Goal: Task Accomplishment & Management: Manage account settings

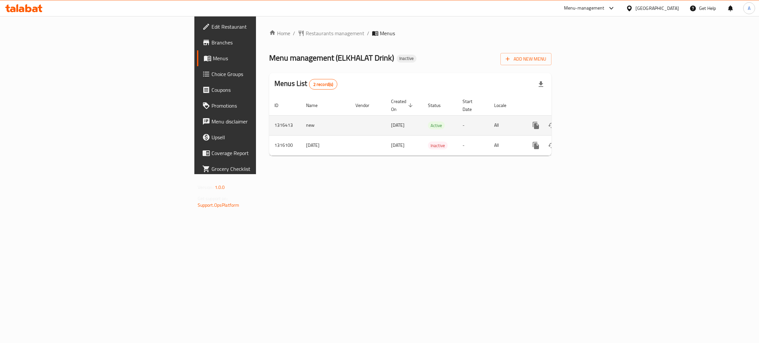
click at [587, 122] on icon "enhanced table" at bounding box center [583, 126] width 8 height 8
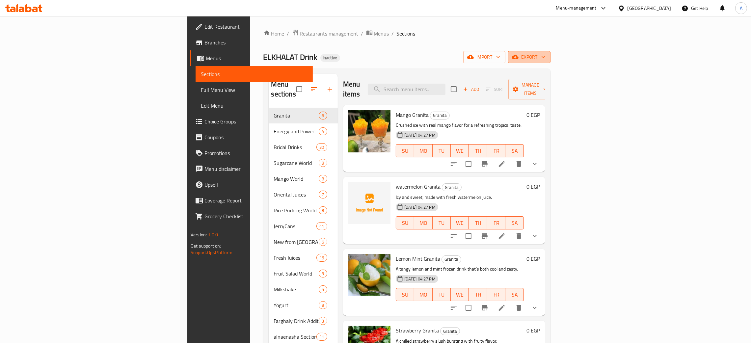
click at [547, 57] on icon "button" at bounding box center [543, 57] width 7 height 7
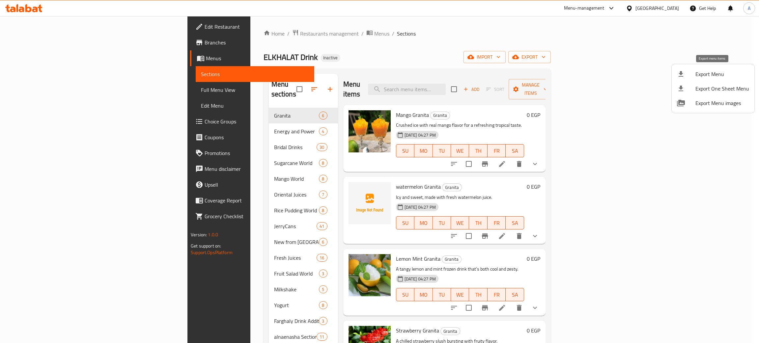
click at [706, 71] on span "Export Menu" at bounding box center [722, 74] width 54 height 8
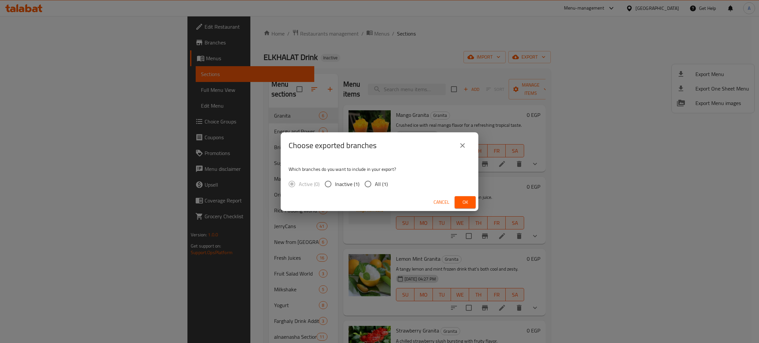
click at [471, 203] on button "Ok" at bounding box center [465, 202] width 21 height 12
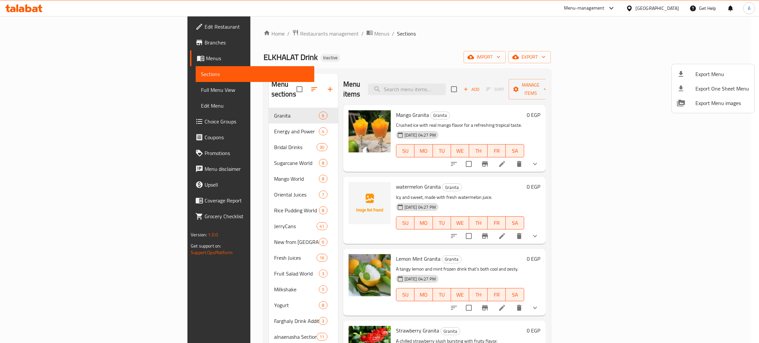
click at [668, 8] on div at bounding box center [379, 171] width 759 height 343
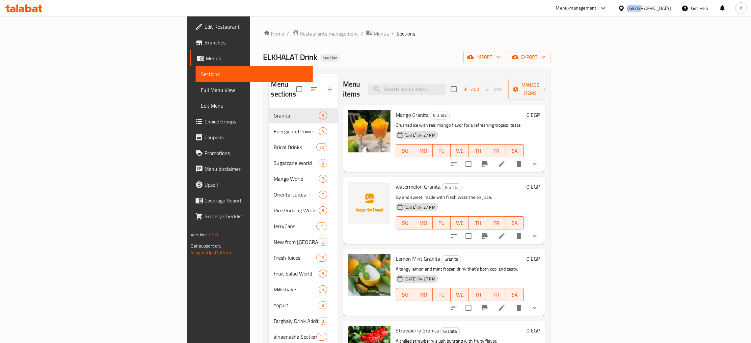
click at [668, 8] on div "[GEOGRAPHIC_DATA]" at bounding box center [649, 8] width 43 height 7
click at [586, 126] on div "Oman" at bounding box center [600, 126] width 54 height 15
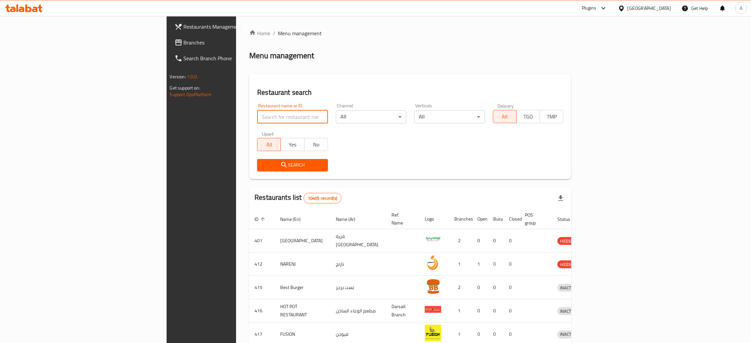
click at [257, 120] on input "search" at bounding box center [292, 116] width 71 height 13
paste input "BIYYUS CAFE"
type input "BIYYUS CAFE"
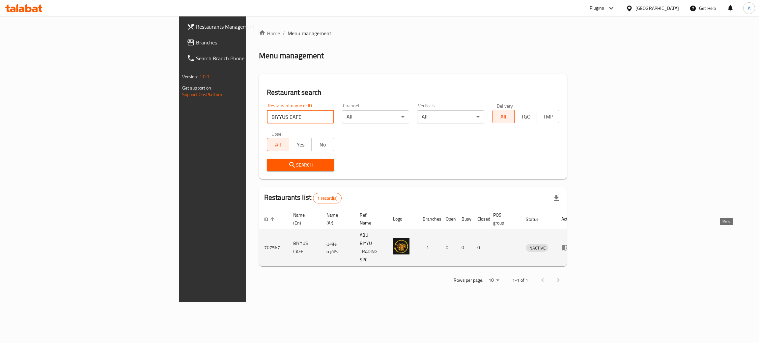
click at [569, 244] on icon "enhanced table" at bounding box center [565, 248] width 8 height 8
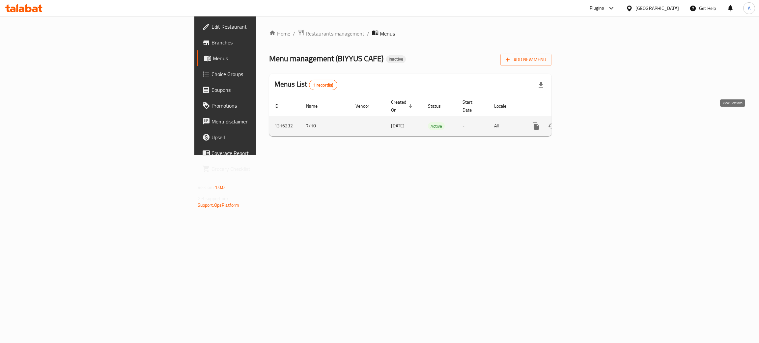
click at [587, 122] on icon "enhanced table" at bounding box center [583, 126] width 8 height 8
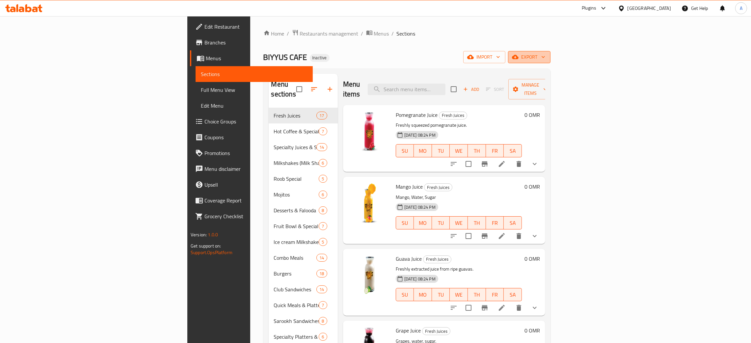
click at [547, 57] on icon "button" at bounding box center [543, 57] width 7 height 7
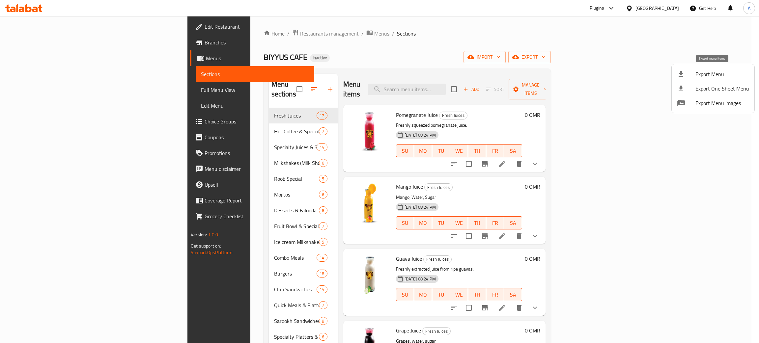
click at [710, 71] on span "Export Menu" at bounding box center [722, 74] width 54 height 8
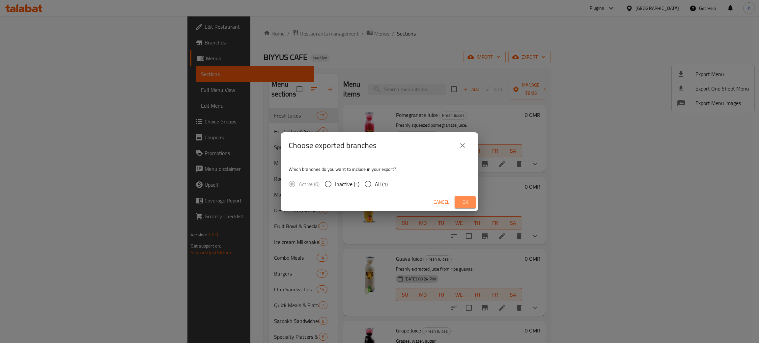
click at [473, 199] on button "Ok" at bounding box center [465, 202] width 21 height 12
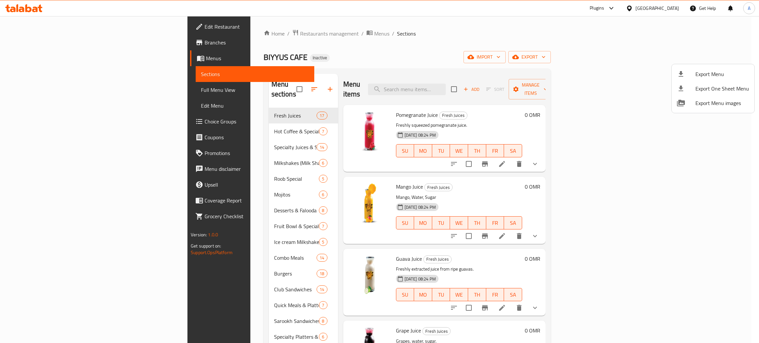
click at [386, 45] on div at bounding box center [379, 171] width 759 height 343
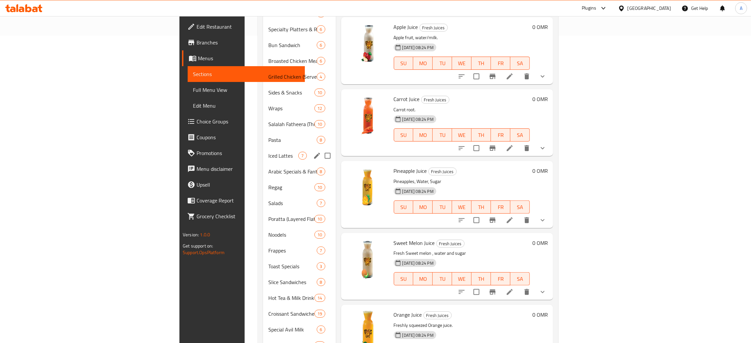
scroll to position [344, 0]
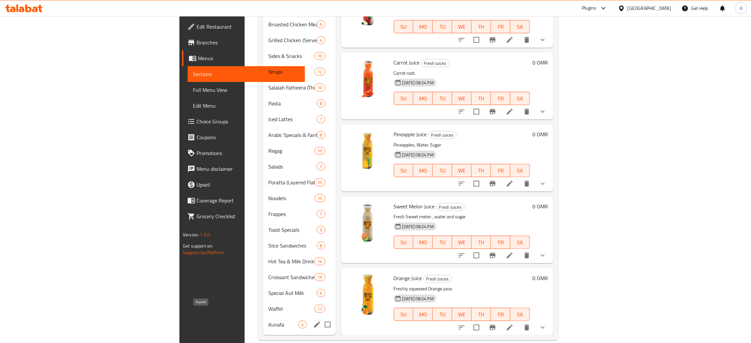
click at [268, 321] on span "Kunafa" at bounding box center [283, 325] width 30 height 8
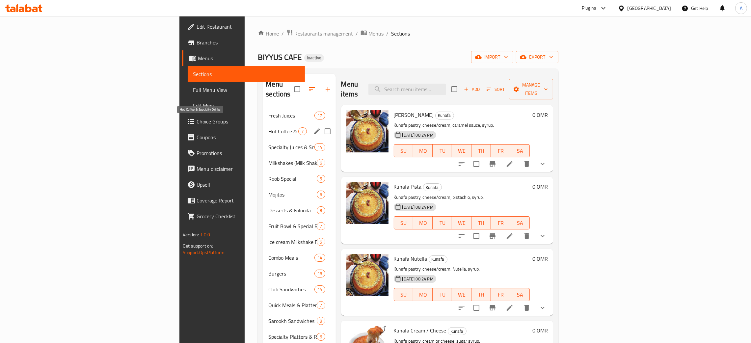
click at [268, 127] on span "Hot Coffee & Specialty Drinks" at bounding box center [283, 131] width 30 height 8
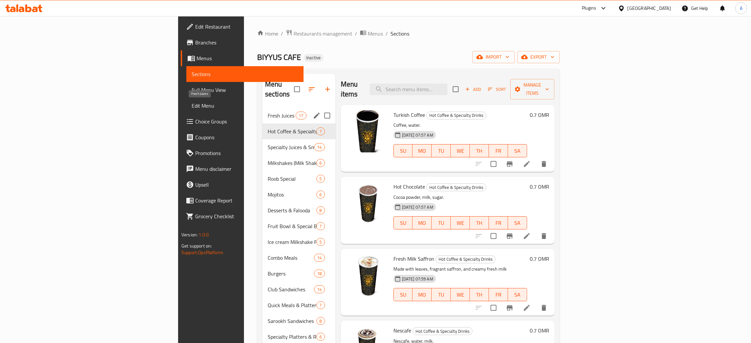
click at [268, 112] on span "Fresh Juices" at bounding box center [282, 116] width 28 height 8
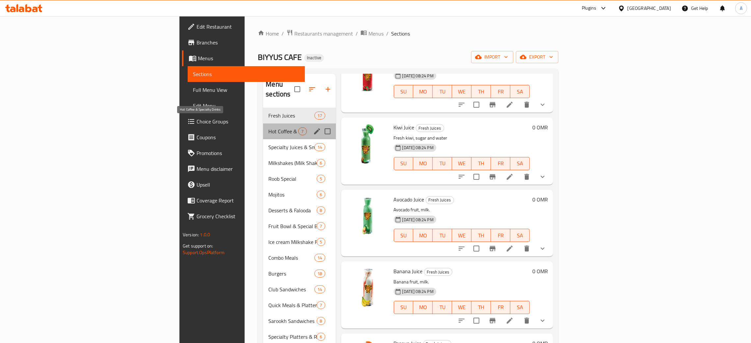
click at [268, 127] on span "Hot Coffee & Specialty Drinks" at bounding box center [283, 131] width 30 height 8
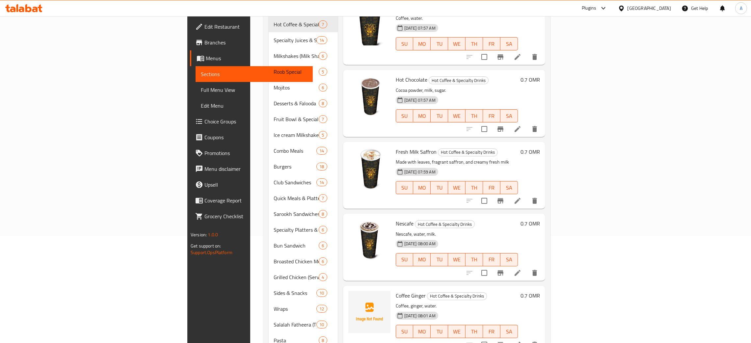
scroll to position [296, 0]
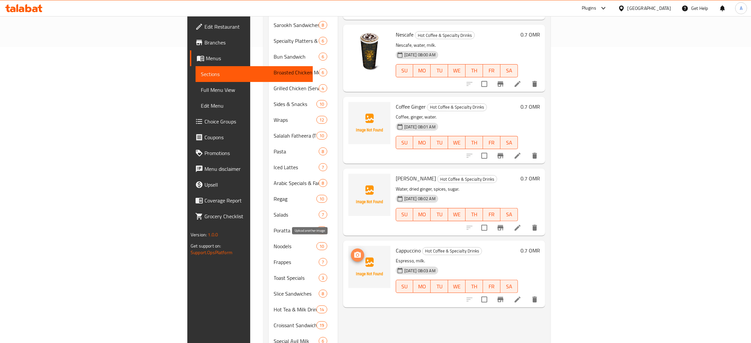
click at [351, 251] on span "upload picture" at bounding box center [357, 255] width 13 height 8
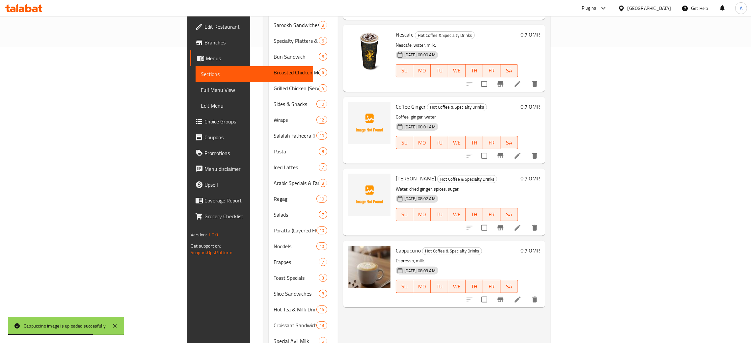
click at [205, 27] on span "Edit Restaurant" at bounding box center [256, 27] width 103 height 8
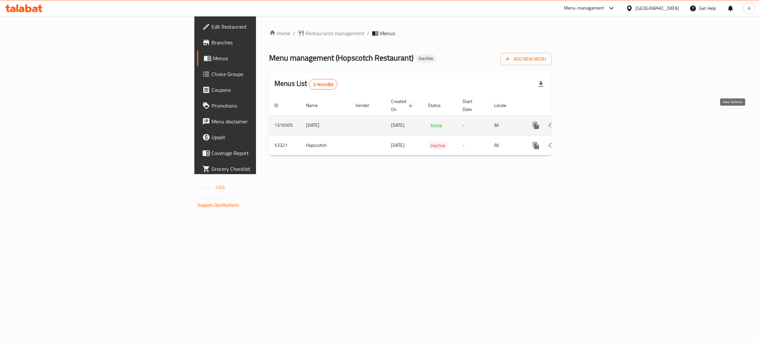
click at [591, 118] on link "enhanced table" at bounding box center [583, 126] width 16 height 16
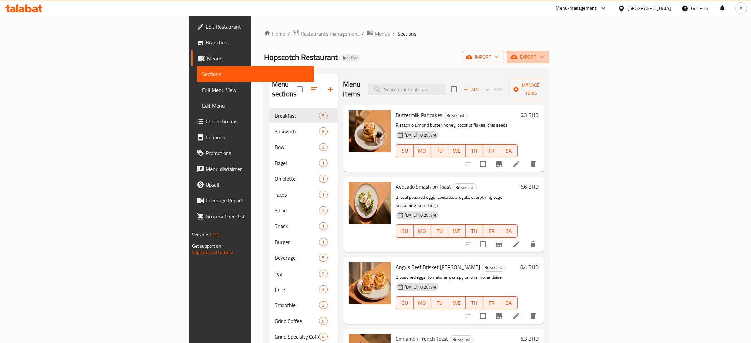
click at [546, 55] on icon "button" at bounding box center [542, 57] width 7 height 7
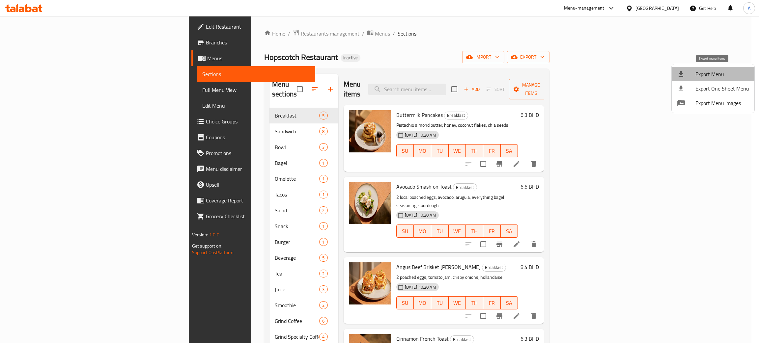
click at [717, 70] on span "Export Menu" at bounding box center [722, 74] width 54 height 8
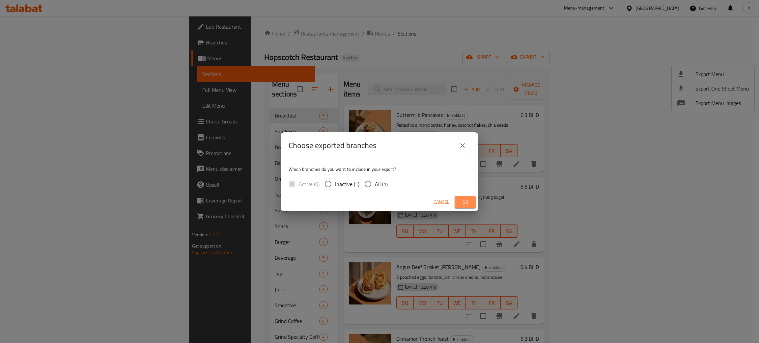
click at [463, 202] on span "Ok" at bounding box center [465, 202] width 11 height 8
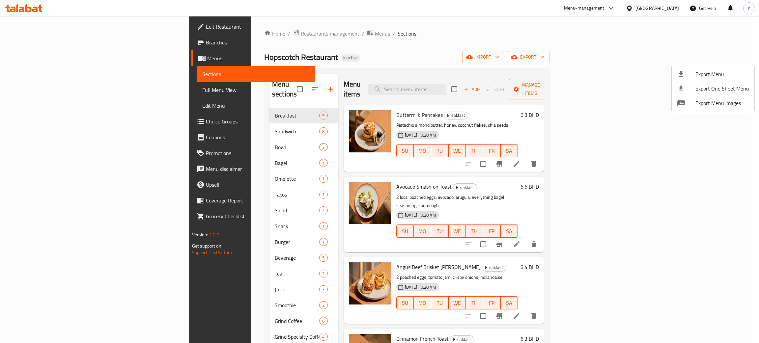
click at [672, 7] on div at bounding box center [379, 171] width 759 height 343
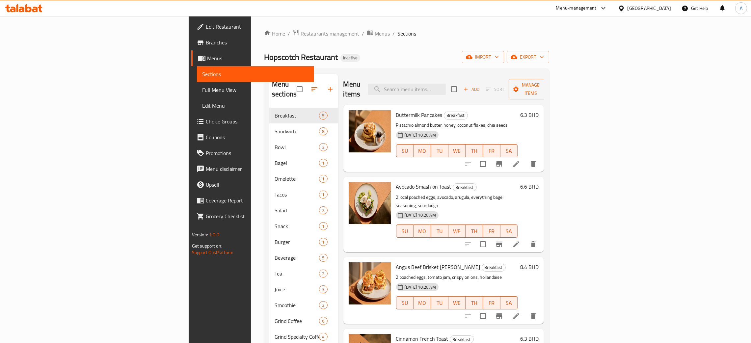
click at [669, 9] on div "Bahrain" at bounding box center [649, 8] width 43 height 7
click at [594, 66] on div "[GEOGRAPHIC_DATA]" at bounding box center [621, 65] width 99 height 15
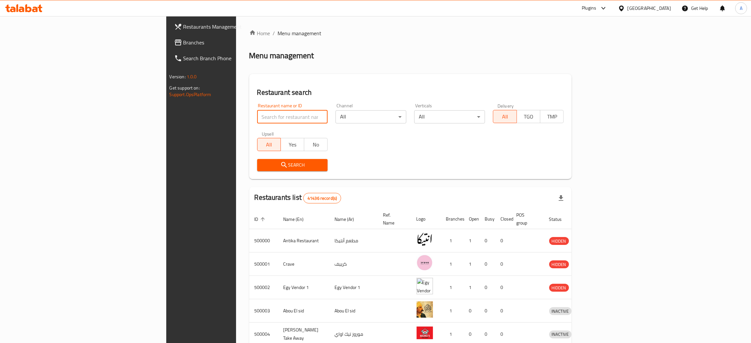
click at [257, 113] on input "search" at bounding box center [292, 116] width 71 height 13
paste input "Sushi man"
type input "Sushi man"
click button "Search" at bounding box center [292, 165] width 71 height 12
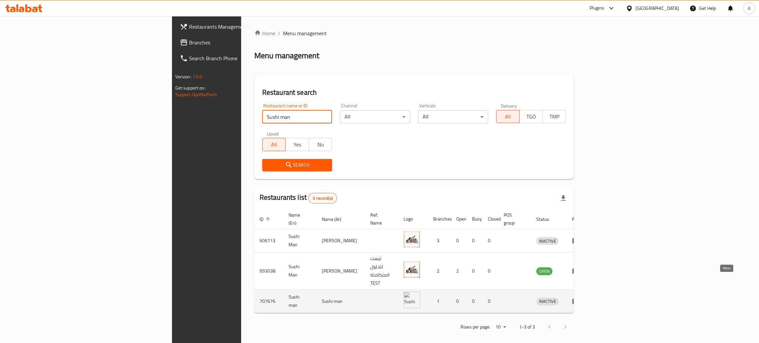
click at [580, 297] on icon "enhanced table" at bounding box center [576, 301] width 8 height 8
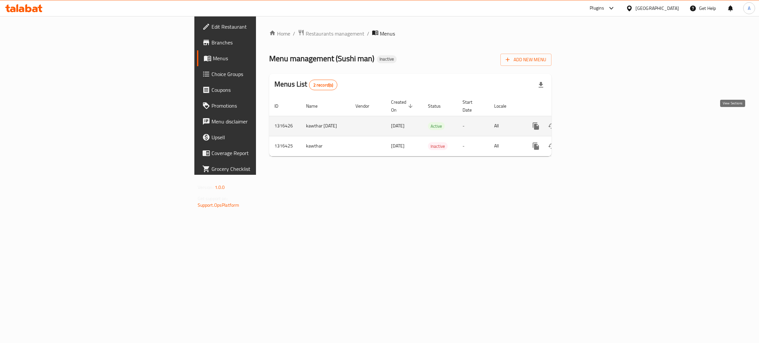
click at [591, 120] on link "enhanced table" at bounding box center [583, 126] width 16 height 16
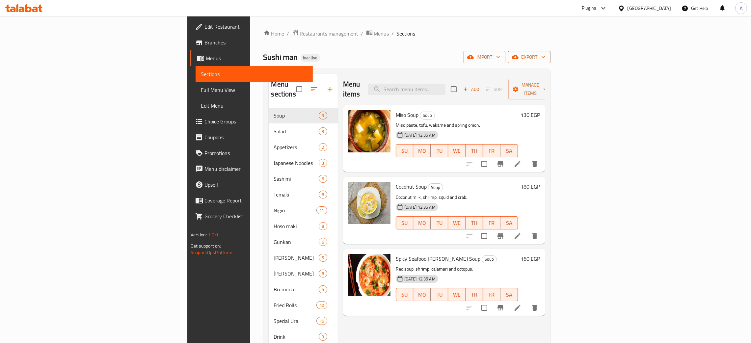
click at [547, 57] on icon "button" at bounding box center [543, 57] width 7 height 7
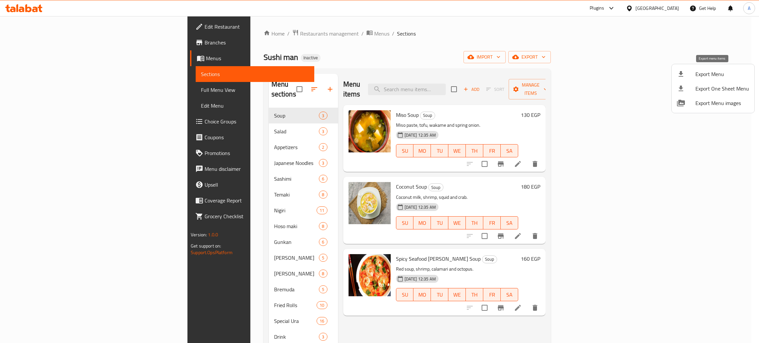
click at [705, 76] on span "Export Menu" at bounding box center [722, 74] width 54 height 8
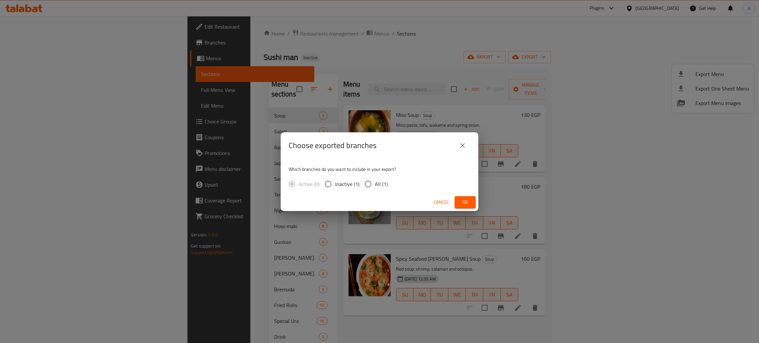
click at [366, 185] on input "All (1)" at bounding box center [368, 184] width 14 height 14
radio input "true"
click at [465, 203] on span "Ok" at bounding box center [465, 202] width 11 height 8
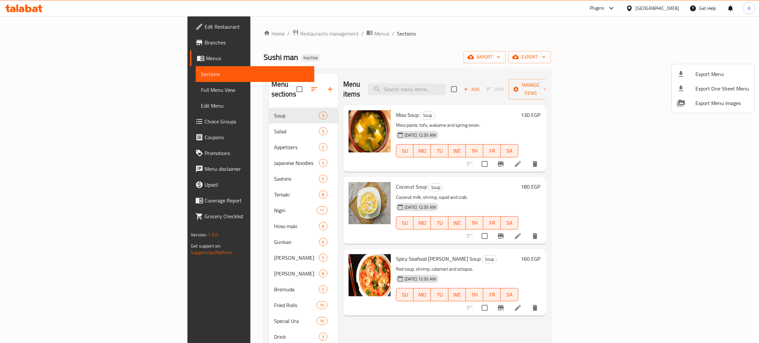
drag, startPoint x: 319, startPoint y: 37, endPoint x: 310, endPoint y: 40, distance: 9.6
click at [319, 37] on div at bounding box center [379, 171] width 759 height 343
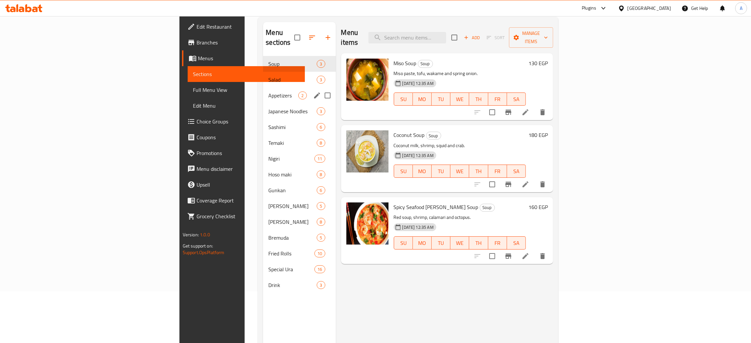
scroll to position [93, 0]
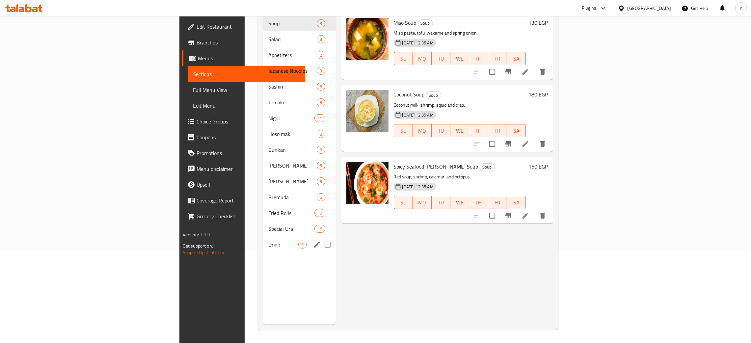
click at [263, 237] on div "Drink 3" at bounding box center [299, 245] width 72 height 16
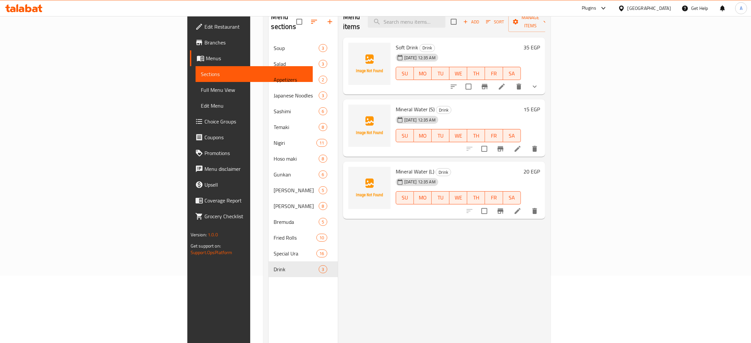
scroll to position [43, 0]
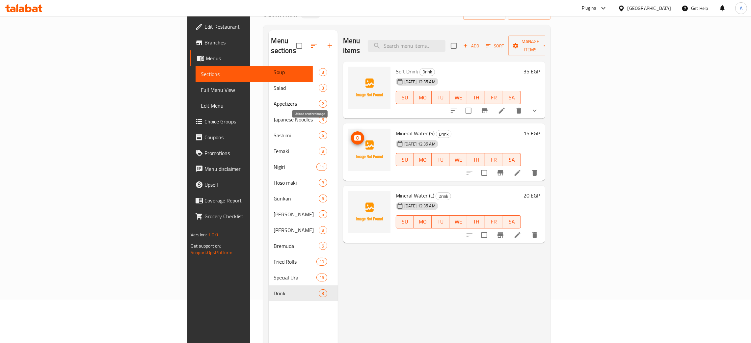
click at [351, 134] on span "upload picture" at bounding box center [357, 138] width 13 height 8
click at [354, 196] on icon "upload picture" at bounding box center [358, 200] width 8 height 8
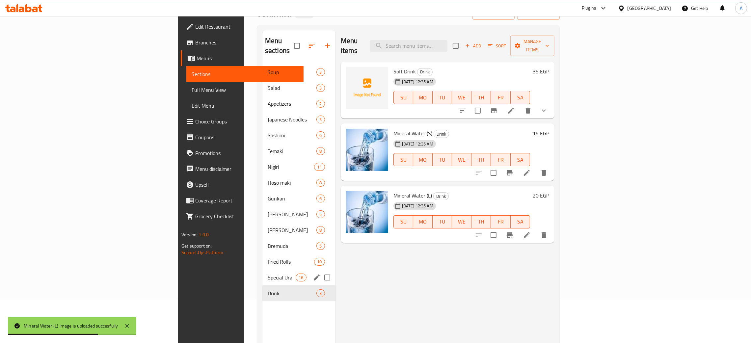
click at [263, 270] on div "Special Ura 16" at bounding box center [299, 278] width 73 height 16
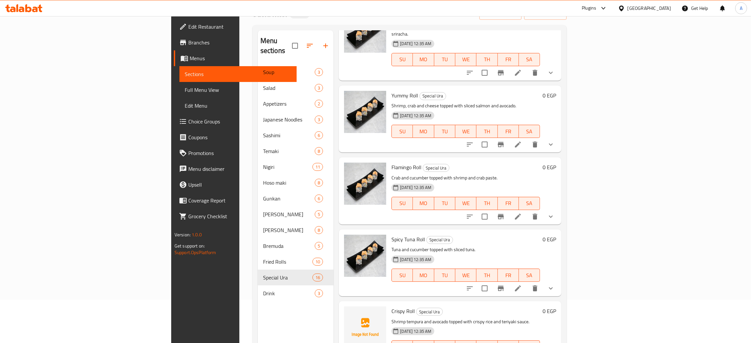
scroll to position [642, 0]
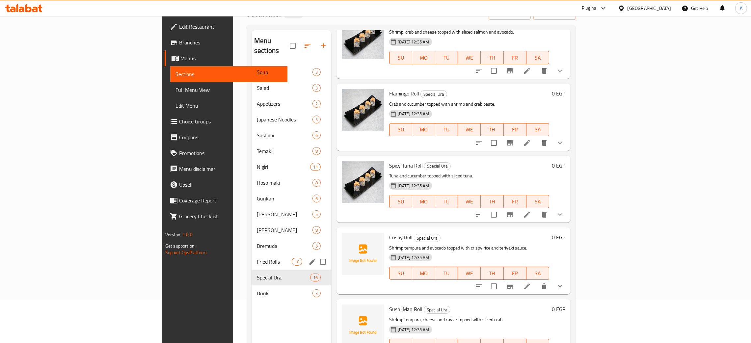
click at [257, 258] on span "Fried Rolls" at bounding box center [274, 262] width 35 height 8
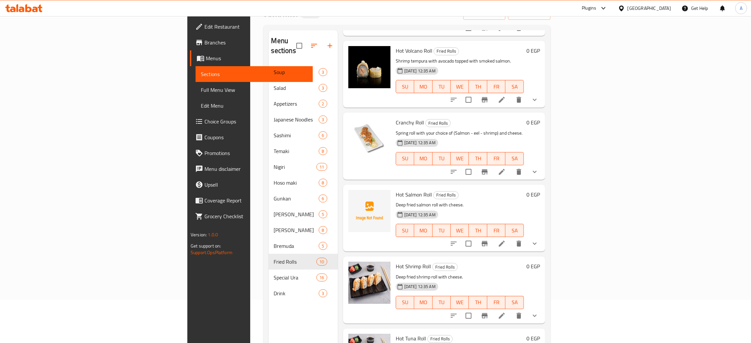
scroll to position [343, 0]
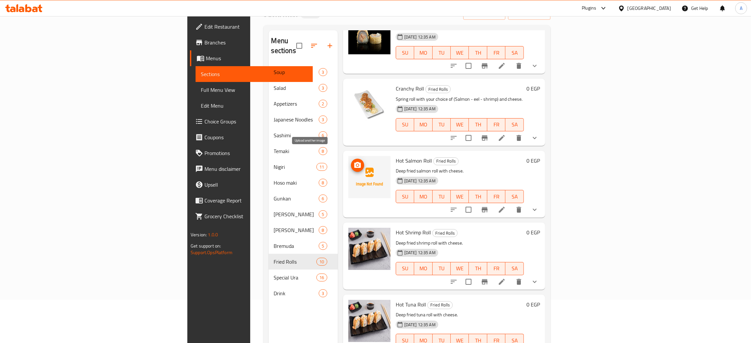
click at [354, 162] on icon "upload picture" at bounding box center [357, 165] width 7 height 6
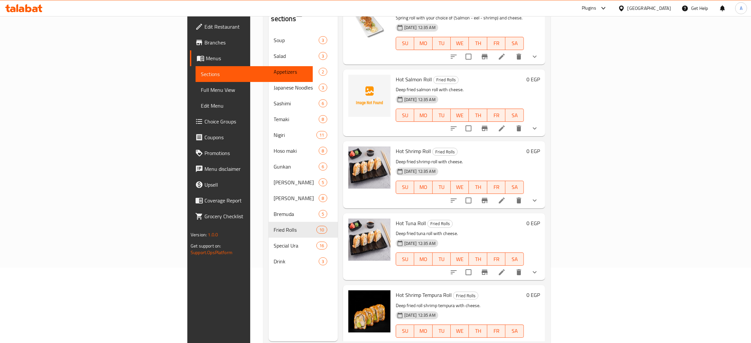
scroll to position [93, 0]
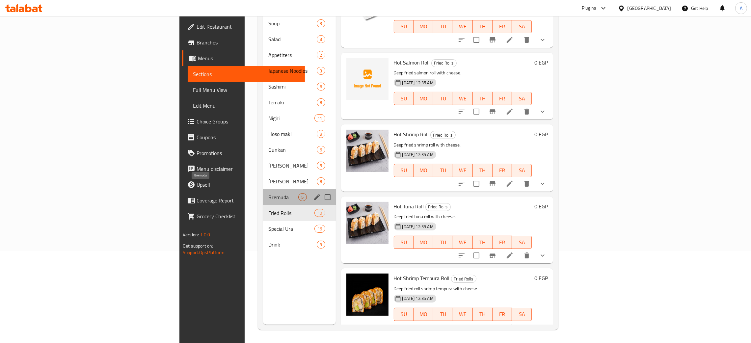
click at [268, 193] on span "Bremuda" at bounding box center [283, 197] width 30 height 8
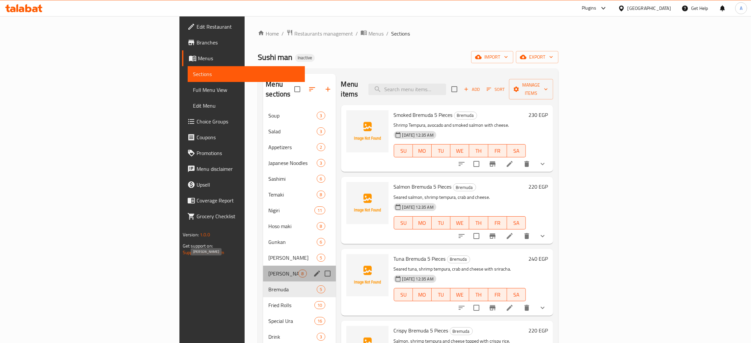
click at [268, 270] on span "[PERSON_NAME]" at bounding box center [283, 274] width 30 height 8
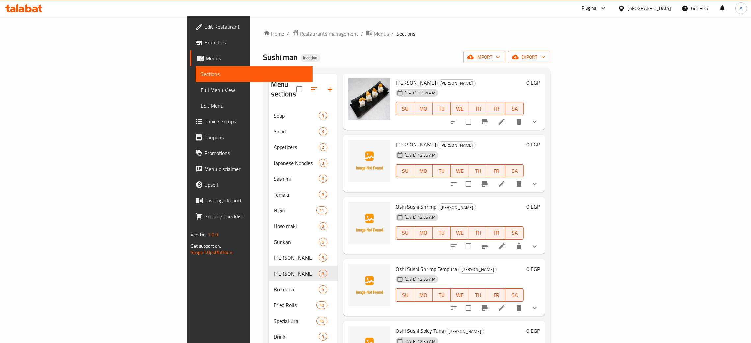
scroll to position [49, 0]
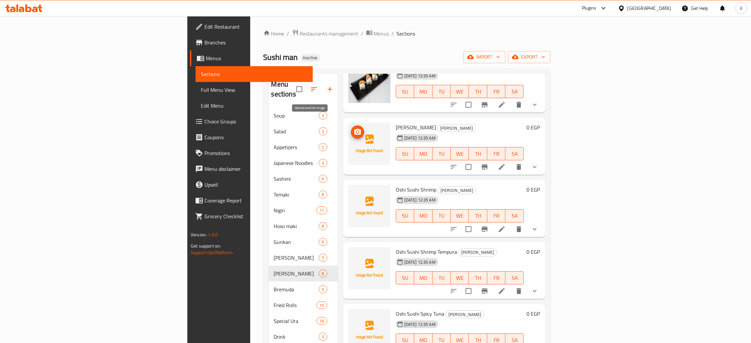
click at [354, 129] on icon "upload picture" at bounding box center [357, 132] width 7 height 6
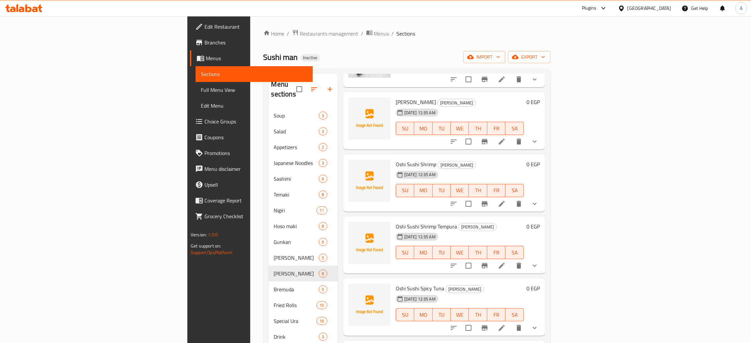
scroll to position [148, 0]
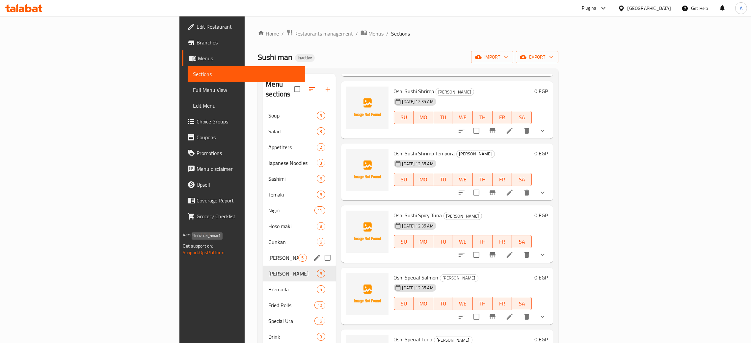
click at [268, 254] on span "[PERSON_NAME]" at bounding box center [283, 258] width 30 height 8
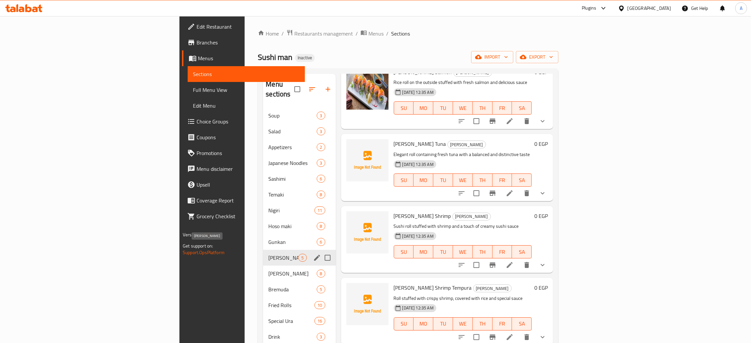
scroll to position [32, 0]
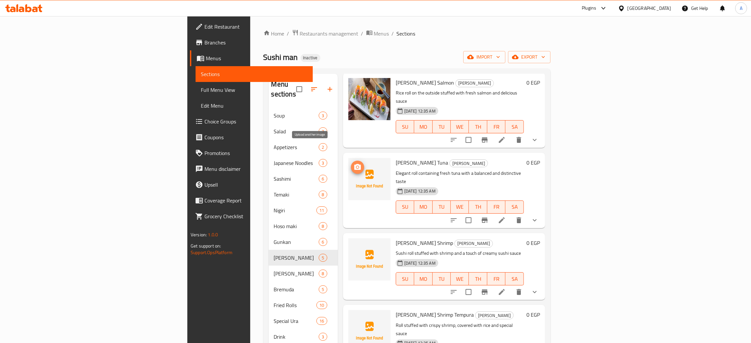
click at [354, 164] on icon "upload picture" at bounding box center [357, 167] width 7 height 6
click at [354, 244] on icon "upload picture" at bounding box center [357, 247] width 7 height 6
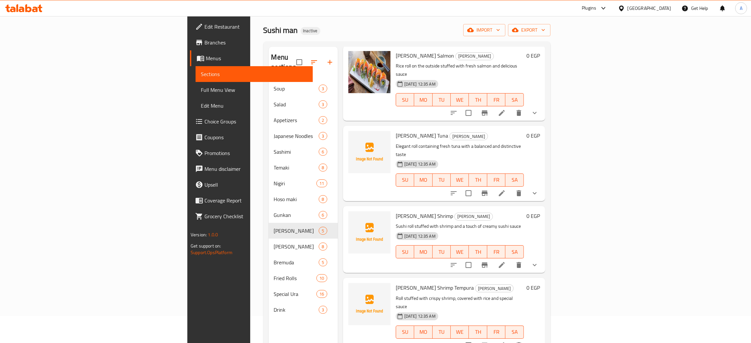
scroll to position [49, 0]
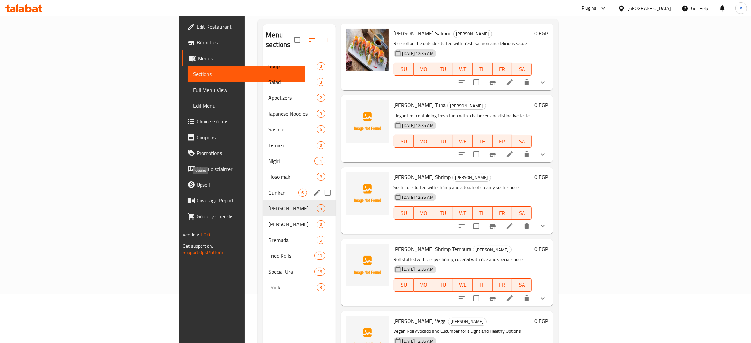
click at [268, 189] on span "Gunkan" at bounding box center [283, 193] width 30 height 8
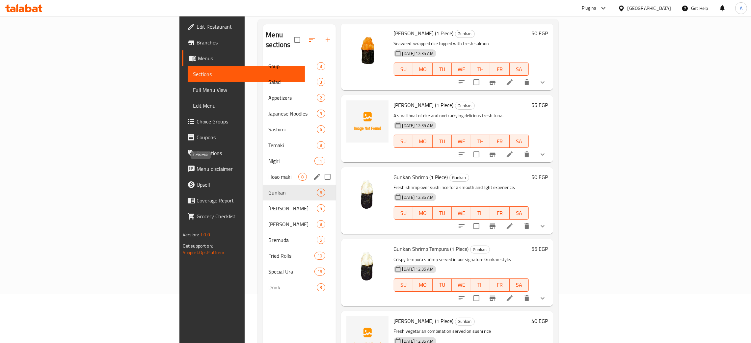
click at [268, 173] on span "Hoso maki" at bounding box center [283, 177] width 30 height 8
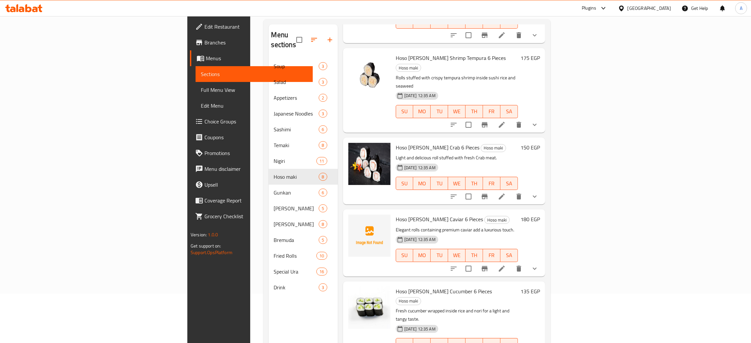
scroll to position [93, 0]
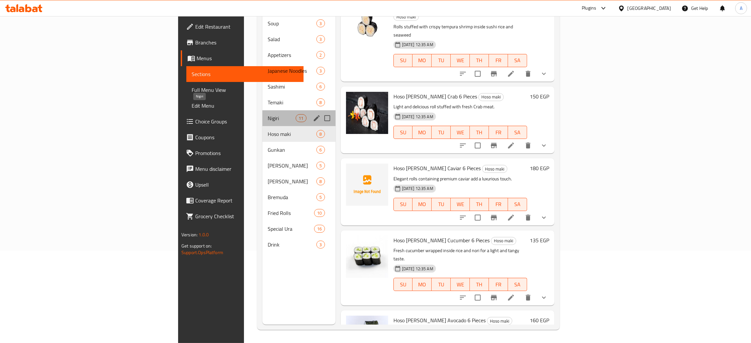
click at [268, 114] on span "Nigiri" at bounding box center [282, 118] width 28 height 8
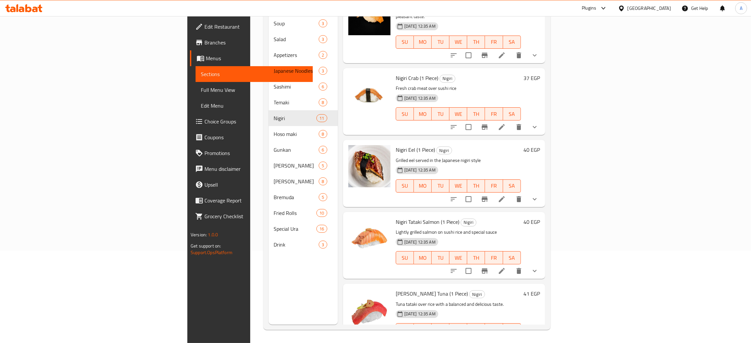
scroll to position [464, 0]
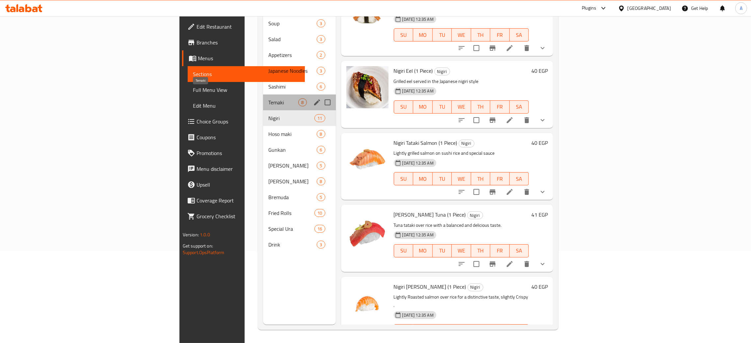
click at [268, 98] on span "Temaki" at bounding box center [283, 102] width 30 height 8
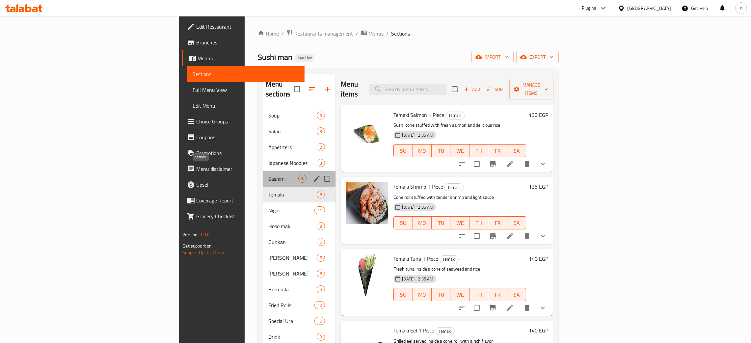
click at [268, 175] on span "Sashimi" at bounding box center [283, 179] width 30 height 8
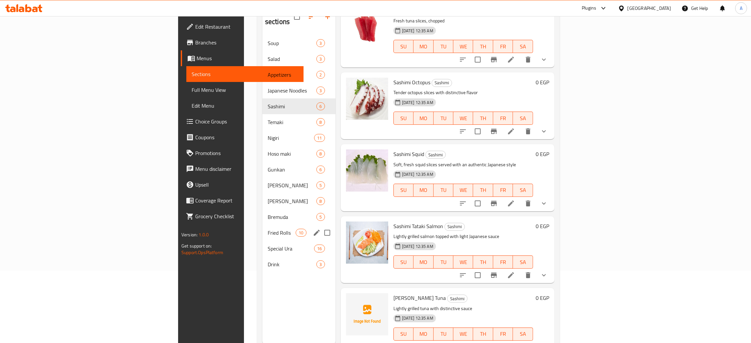
scroll to position [43, 0]
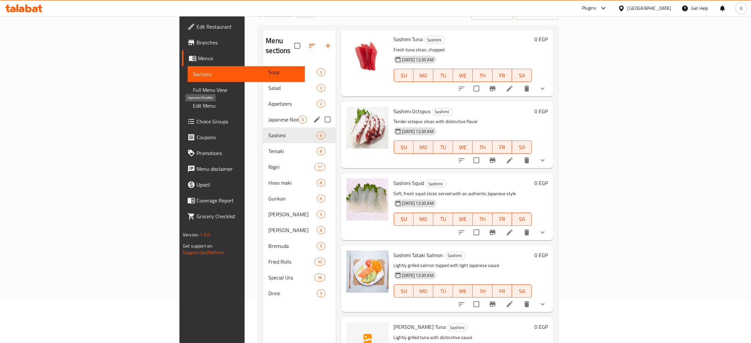
click at [268, 116] on span "Japanese Noodles" at bounding box center [283, 120] width 30 height 8
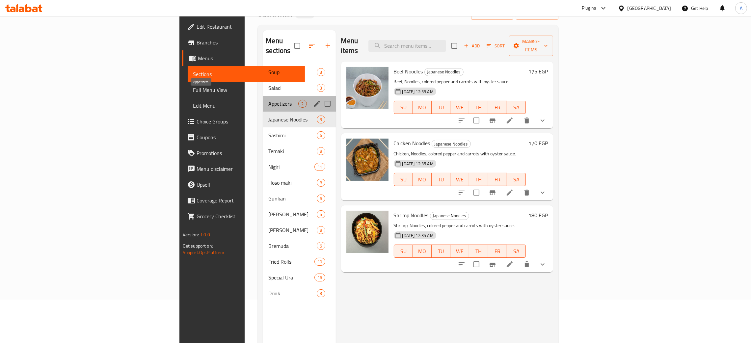
click at [268, 100] on span "Appetizers" at bounding box center [283, 104] width 30 height 8
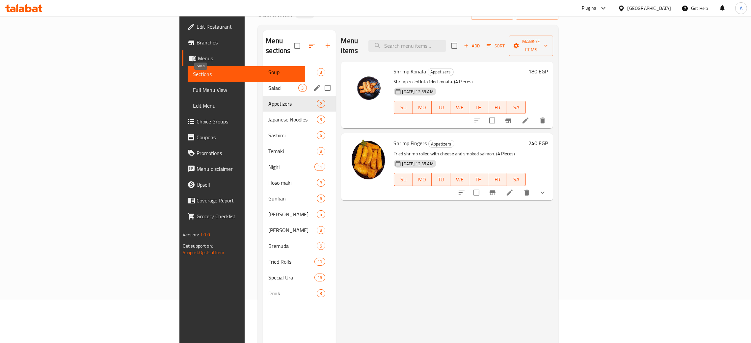
click at [268, 84] on span "Salad" at bounding box center [283, 88] width 30 height 8
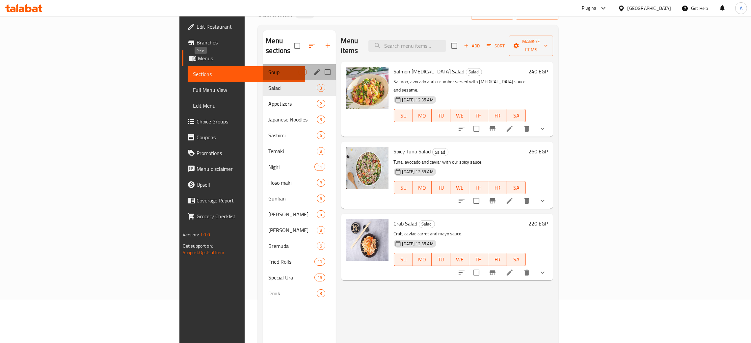
click at [268, 68] on span "Soup" at bounding box center [283, 72] width 30 height 8
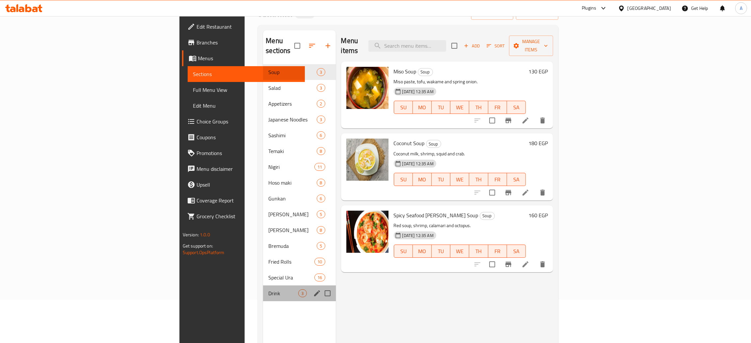
click at [263, 289] on div "Drink 3" at bounding box center [299, 294] width 72 height 16
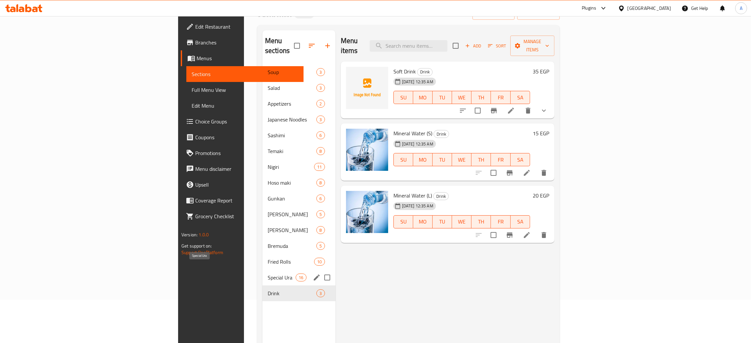
click at [268, 274] on span "Special Ura" at bounding box center [282, 278] width 28 height 8
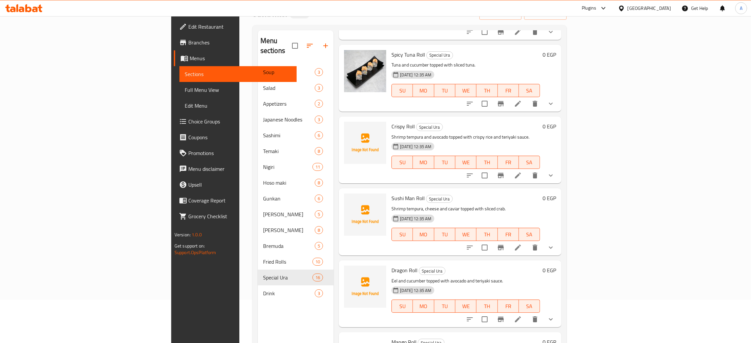
scroll to position [824, 0]
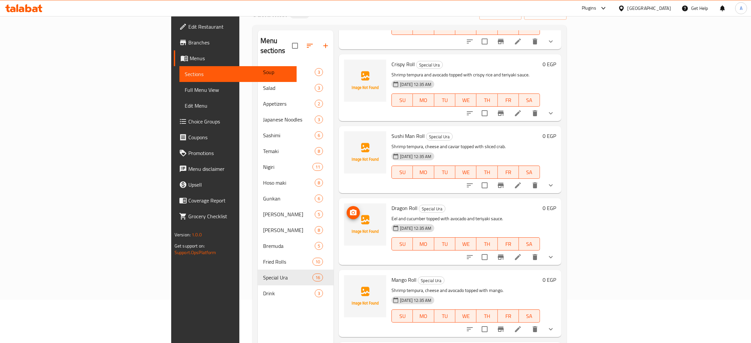
click at [350, 210] on icon "upload picture" at bounding box center [353, 213] width 7 height 6
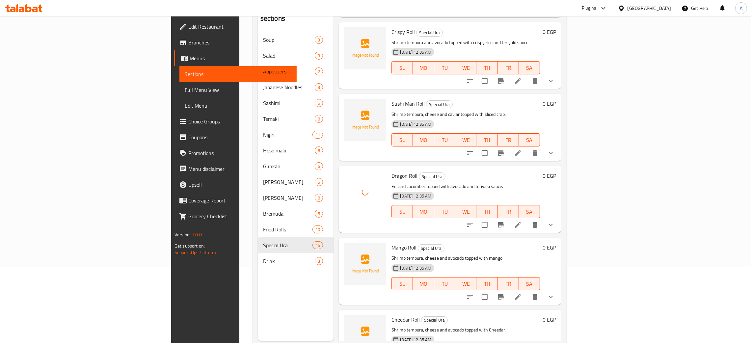
scroll to position [93, 0]
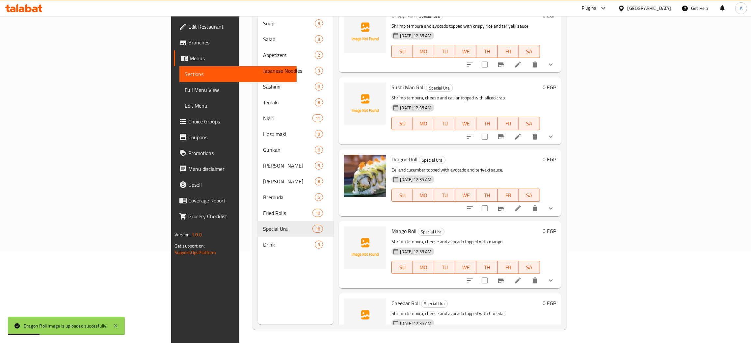
click at [392, 226] on span "Mango Roll" at bounding box center [404, 231] width 25 height 10
copy h6 "Mango Roll"
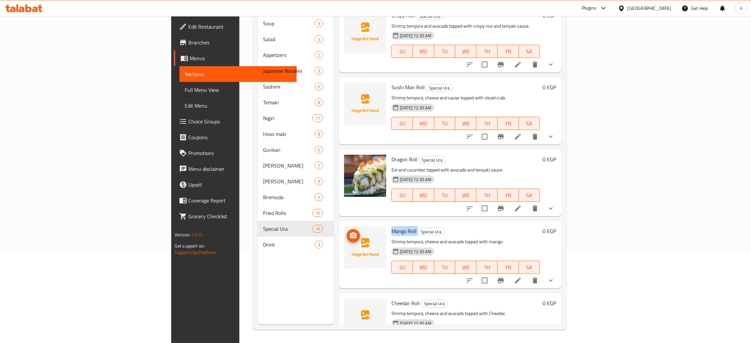
click at [350, 233] on icon "upload picture" at bounding box center [353, 236] width 7 height 6
click at [392, 298] on span "Cheedar Roll" at bounding box center [406, 303] width 28 height 10
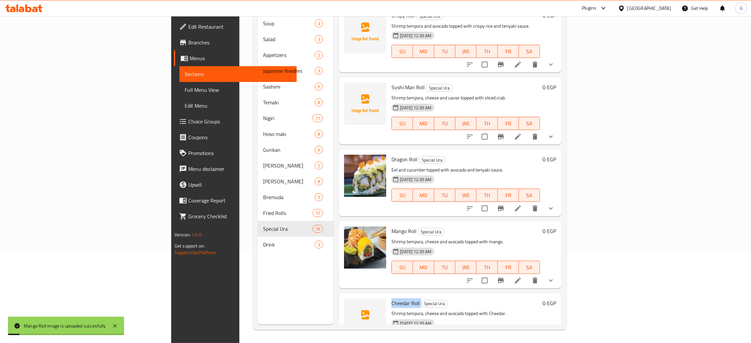
copy h6 "Cheedar Roll"
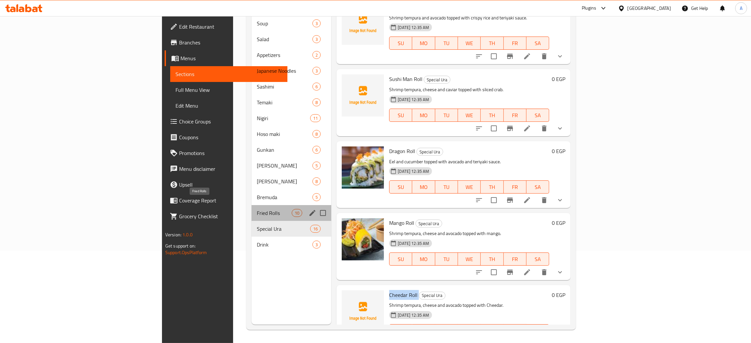
click at [257, 209] on span "Fried Rolls" at bounding box center [274, 213] width 35 height 8
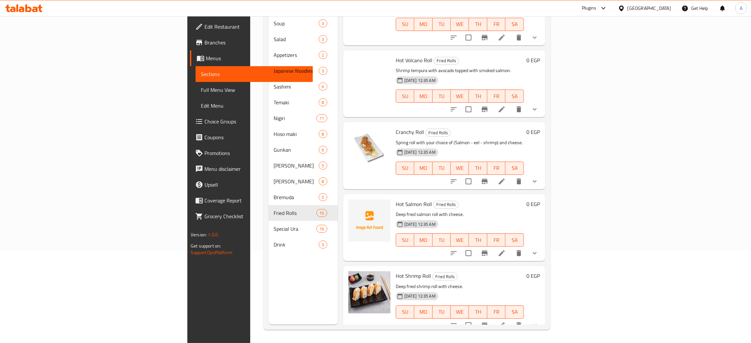
scroll to position [244, 0]
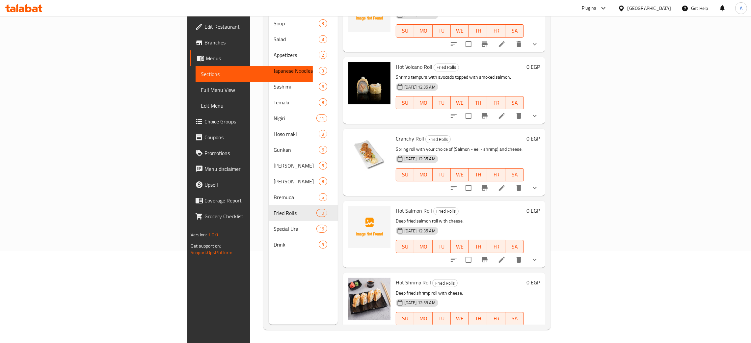
click at [396, 206] on span "Hot Salmon Roll" at bounding box center [414, 211] width 36 height 10
copy h6 "Hot Salmon Roll"
click at [354, 211] on icon "upload picture" at bounding box center [358, 215] width 8 height 8
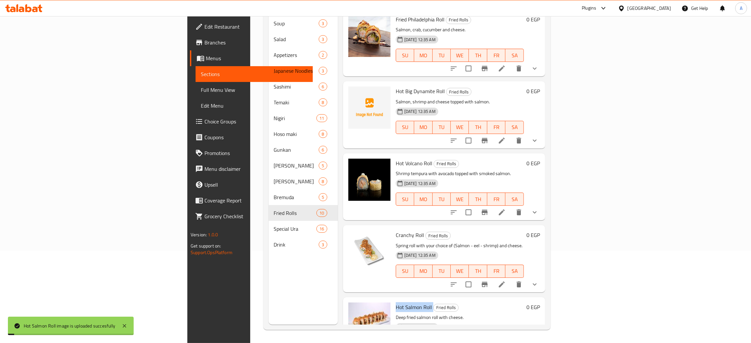
scroll to position [145, 0]
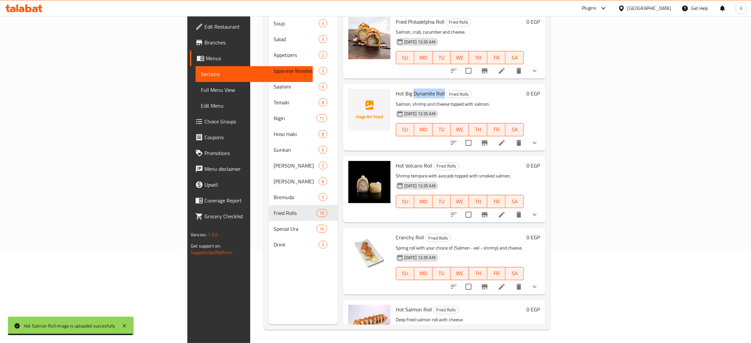
drag, startPoint x: 366, startPoint y: 83, endPoint x: 398, endPoint y: 80, distance: 31.7
click at [398, 89] on h6 "Hot Big Dynamite Roll Fried Rolls" at bounding box center [460, 93] width 128 height 9
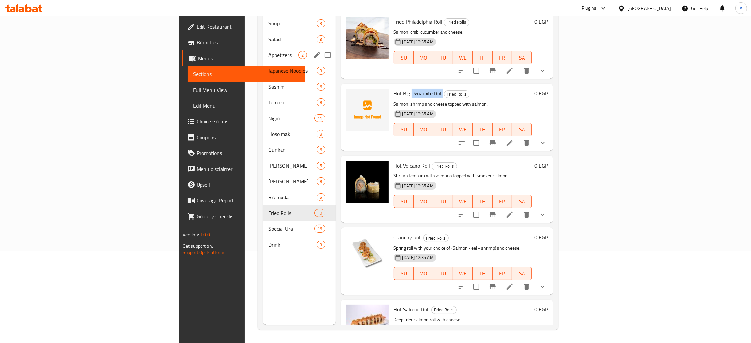
copy span "Dynamite Roll"
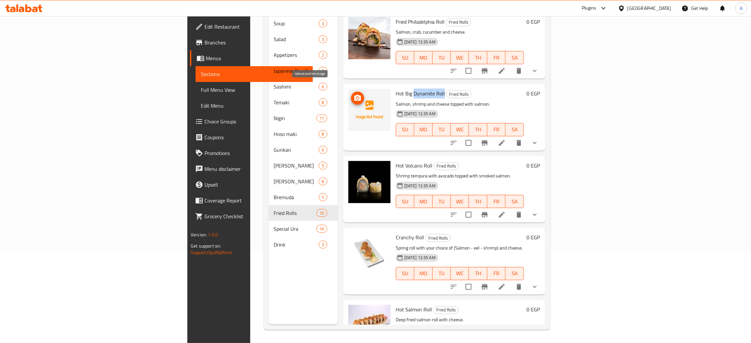
click at [354, 95] on icon "upload picture" at bounding box center [357, 98] width 7 height 6
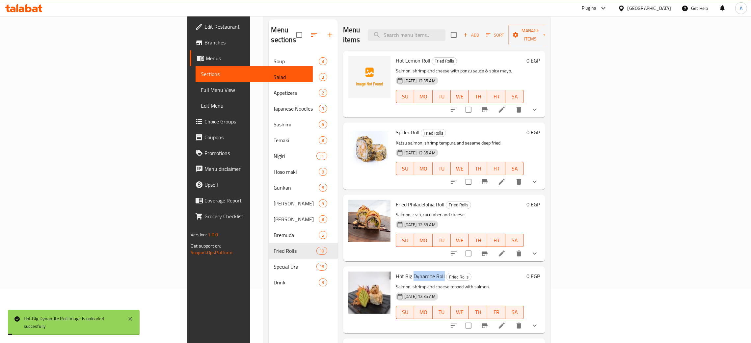
scroll to position [43, 0]
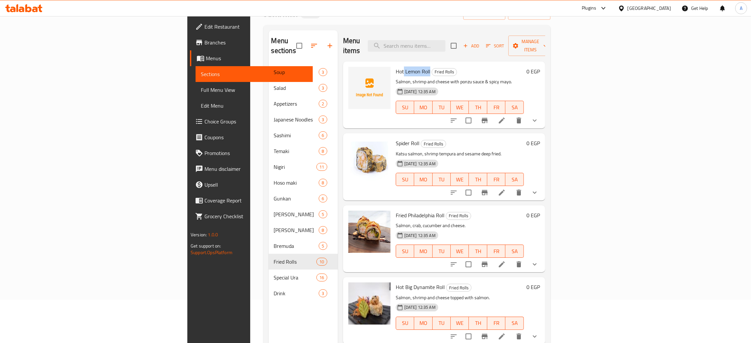
drag, startPoint x: 357, startPoint y: 59, endPoint x: 380, endPoint y: 60, distance: 23.4
click at [396, 67] on h6 "Hot Lemon Roll Fried Rolls" at bounding box center [460, 71] width 128 height 9
copy span "Lemon Roll"
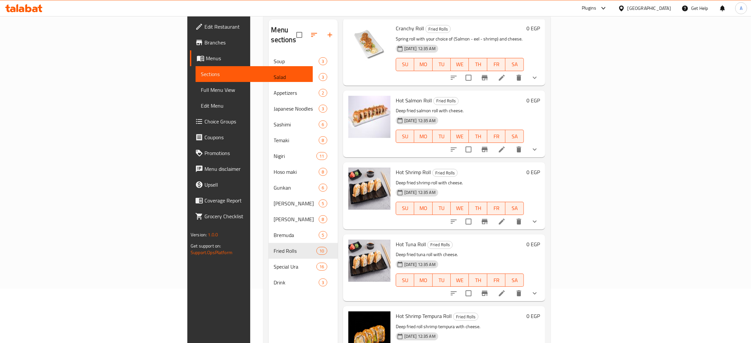
scroll to position [93, 0]
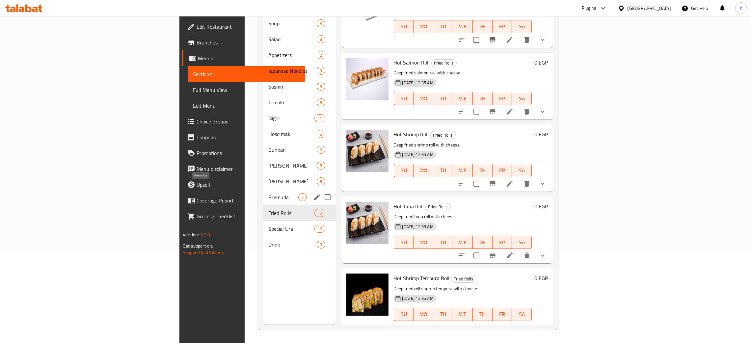
click at [268, 193] on span "Bremuda" at bounding box center [283, 197] width 30 height 8
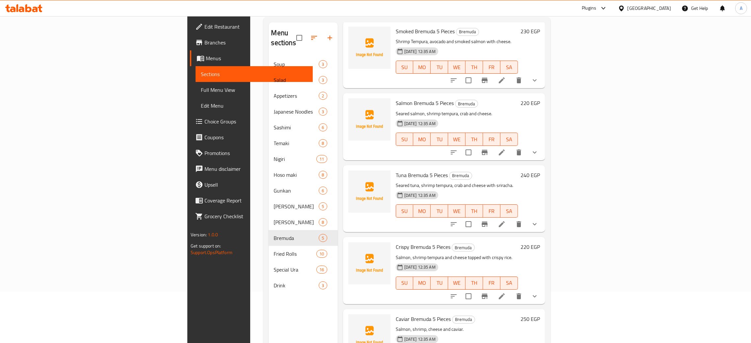
scroll to position [93, 0]
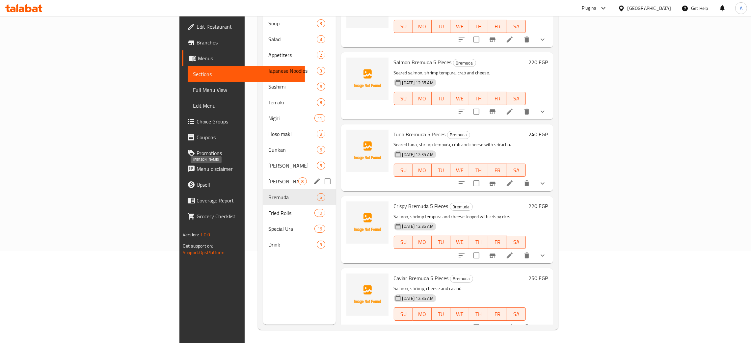
click at [268, 178] on span "[PERSON_NAME]" at bounding box center [283, 182] width 30 height 8
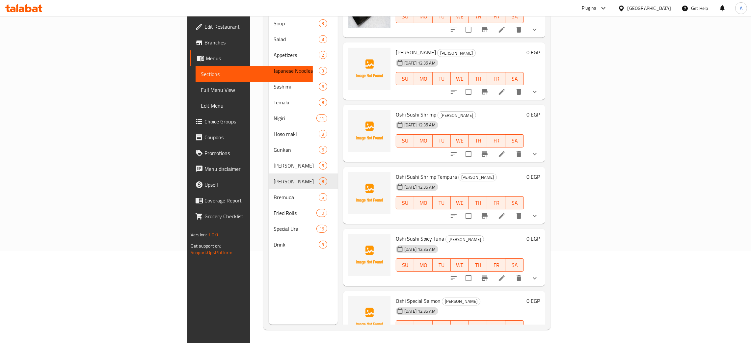
click at [396, 110] on span "Oshi Sushi Shrimp" at bounding box center [416, 115] width 41 height 10
copy h6 "Oshi Sushi Shrimp"
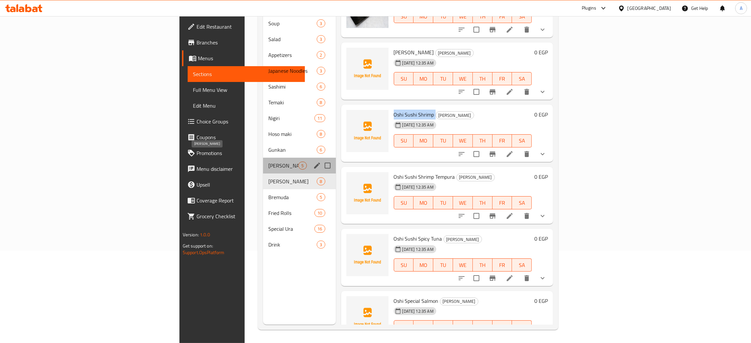
click at [268, 162] on span "[PERSON_NAME]" at bounding box center [283, 166] width 30 height 8
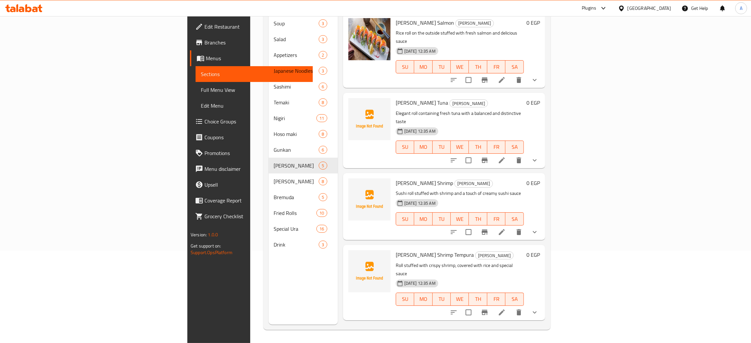
click at [393, 96] on div "Ura Maki Tuna Ura Maki Elegant roll containing fresh tuna with a balanced and d…" at bounding box center [459, 131] width 133 height 70
click at [396, 98] on span "Ura Maki Tuna" at bounding box center [422, 103] width 52 height 10
copy h6 "Ura Maki Tuna"
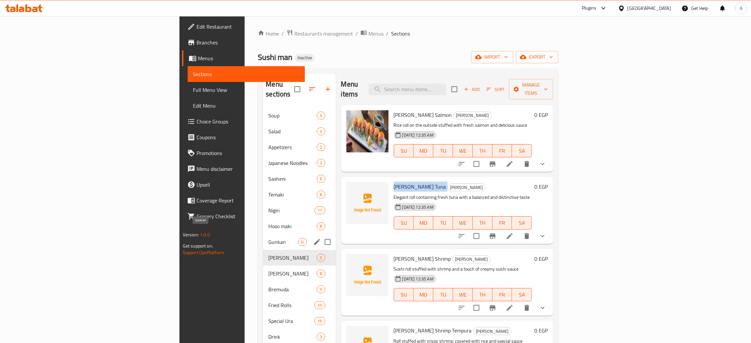
click at [268, 238] on span "Gunkan" at bounding box center [283, 242] width 30 height 8
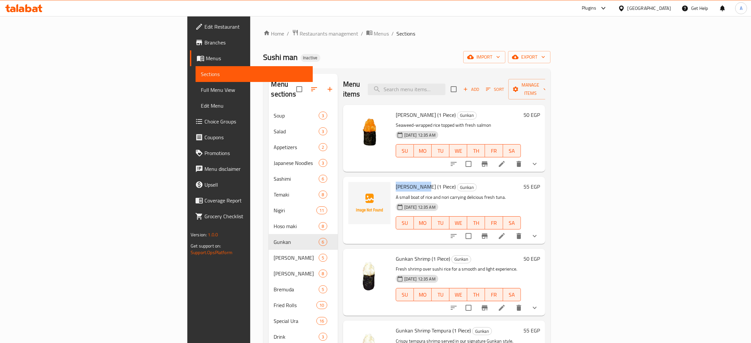
drag, startPoint x: 377, startPoint y: 175, endPoint x: 351, endPoint y: 172, distance: 25.9
click at [393, 180] on div "Gunkan Tuna (1 Piece) Gunkan A small boat of rice and nori carrying delicious f…" at bounding box center [458, 211] width 130 height 62
copy span "Gunkan Tuna"
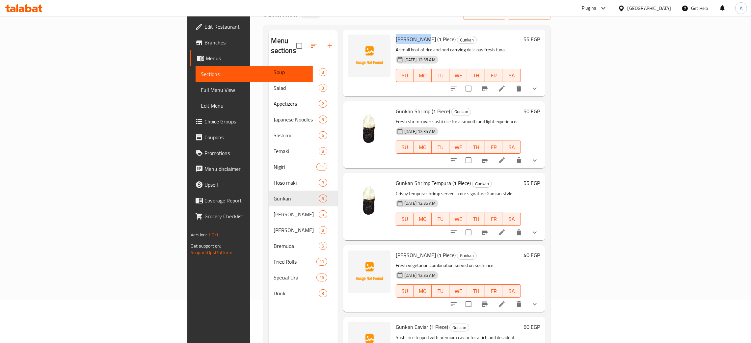
scroll to position [93, 0]
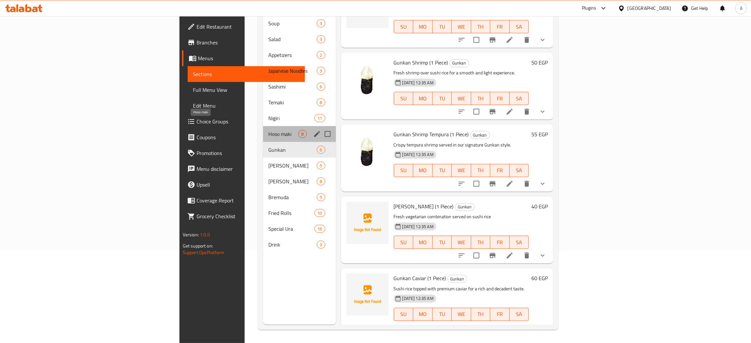
click at [268, 130] on span "Hoso maki" at bounding box center [283, 134] width 30 height 8
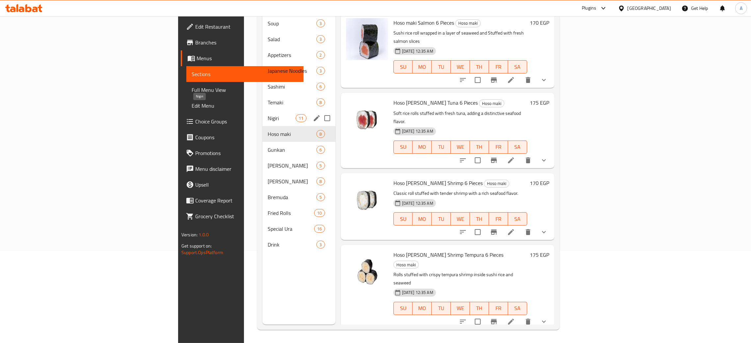
click at [268, 114] on span "Nigiri" at bounding box center [282, 118] width 28 height 8
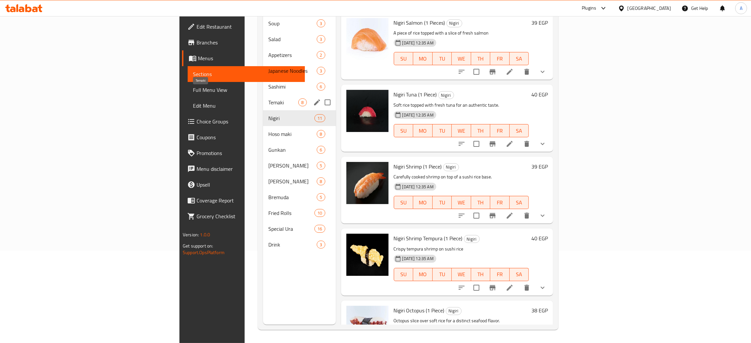
click at [268, 98] on span "Temaki" at bounding box center [283, 102] width 30 height 8
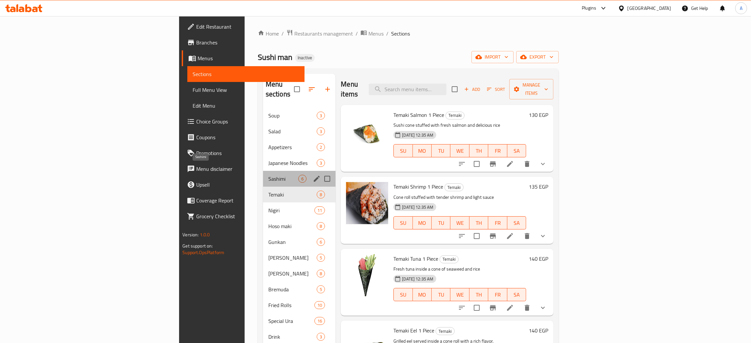
click at [268, 175] on span "Sashimi" at bounding box center [283, 179] width 30 height 8
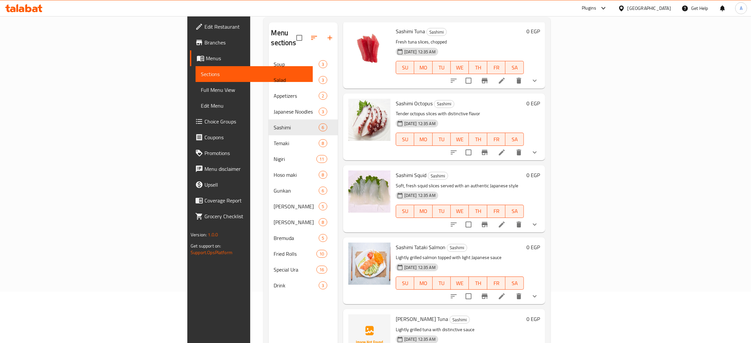
scroll to position [93, 0]
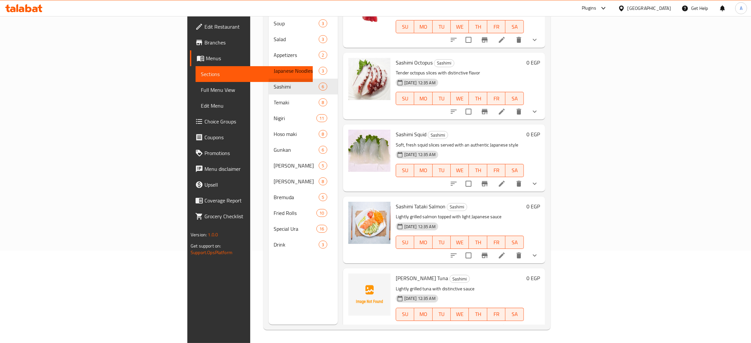
drag, startPoint x: 367, startPoint y: 267, endPoint x: 392, endPoint y: 266, distance: 25.4
click at [396, 274] on h6 "Sashimi Tataki Tuna Sashimi" at bounding box center [460, 278] width 128 height 9
copy span "Tataki Tuna"
click at [354, 279] on icon "upload picture" at bounding box center [358, 283] width 8 height 8
click at [19, 6] on icon at bounding box center [23, 8] width 37 height 8
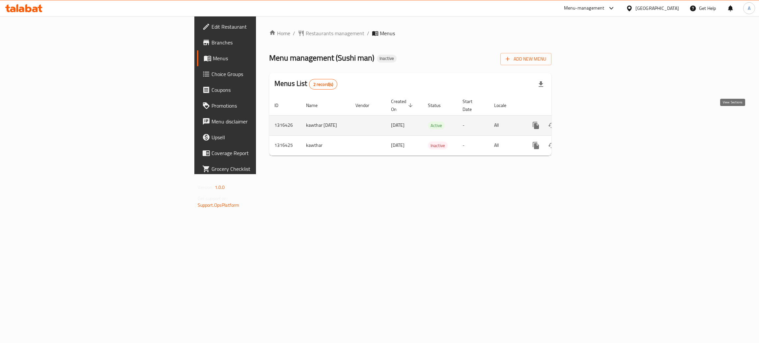
click at [591, 119] on link "enhanced table" at bounding box center [583, 126] width 16 height 16
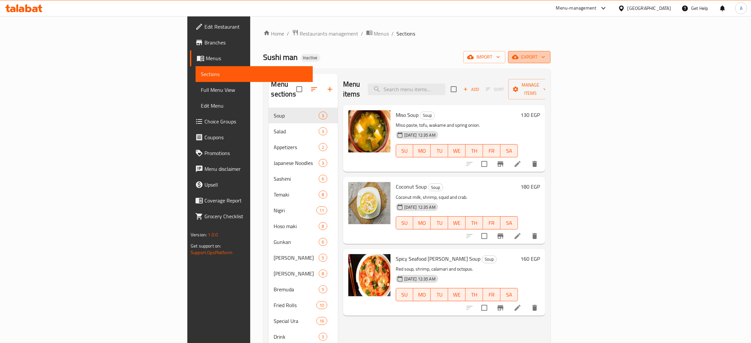
click at [547, 56] on icon "button" at bounding box center [543, 57] width 7 height 7
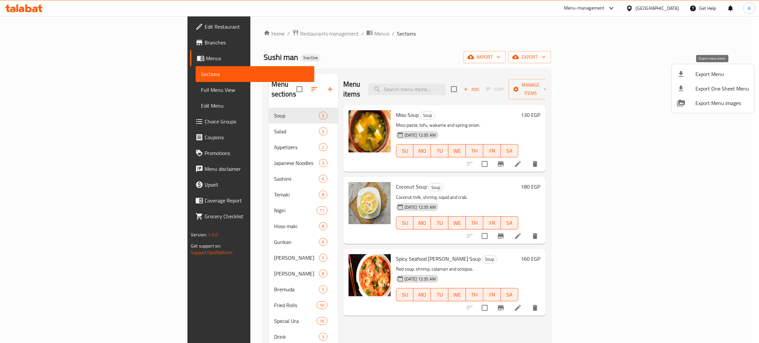
click at [703, 76] on span "Export Menu" at bounding box center [722, 74] width 54 height 8
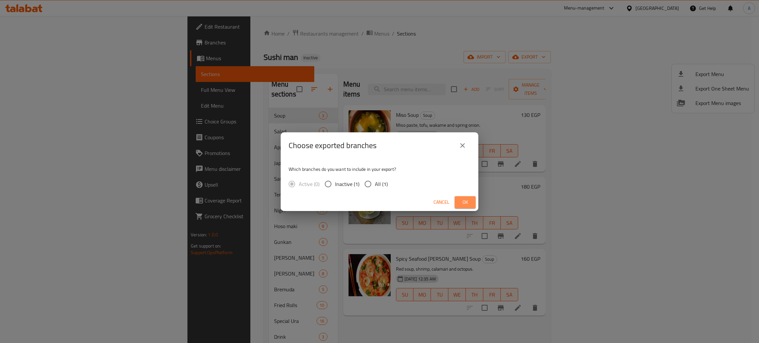
click at [458, 202] on button "Ok" at bounding box center [465, 202] width 21 height 12
